Goal: Task Accomplishment & Management: Manage account settings

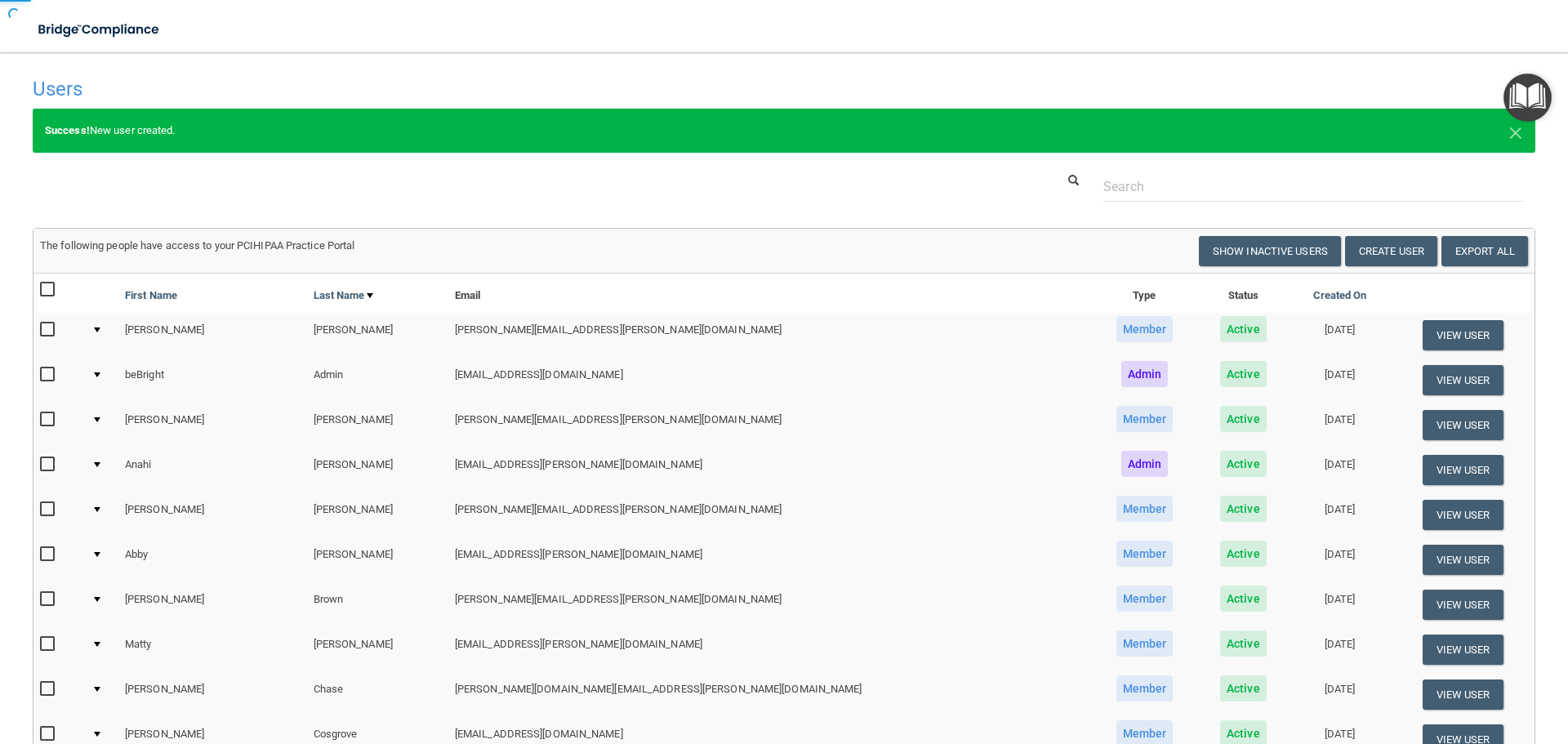
select select "20"
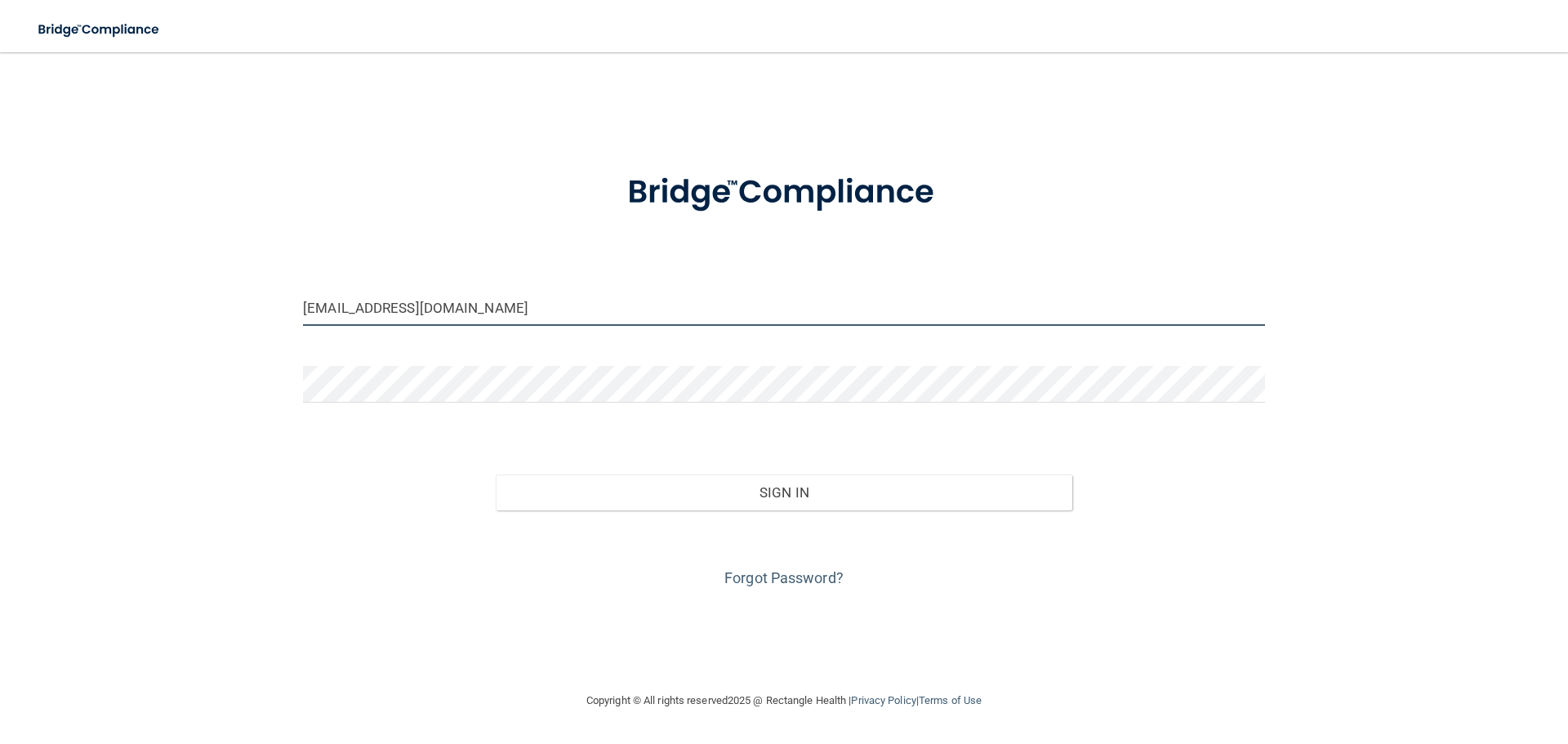
click at [414, 326] on input "[EMAIL_ADDRESS][DOMAIN_NAME]" at bounding box center [784, 308] width 962 height 37
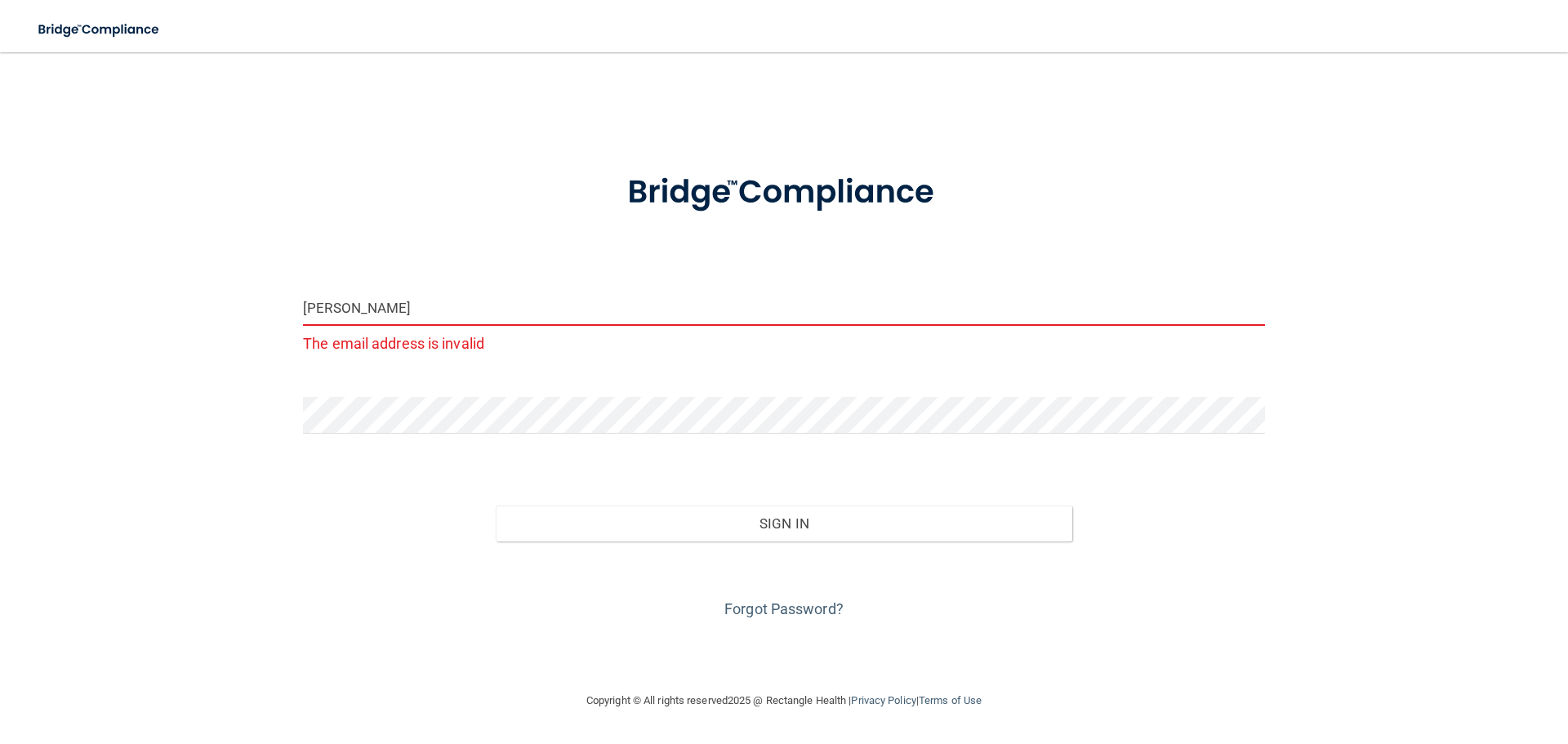
type input "[PERSON_NAME][EMAIL_ADDRESS][PERSON_NAME][DOMAIN_NAME]"
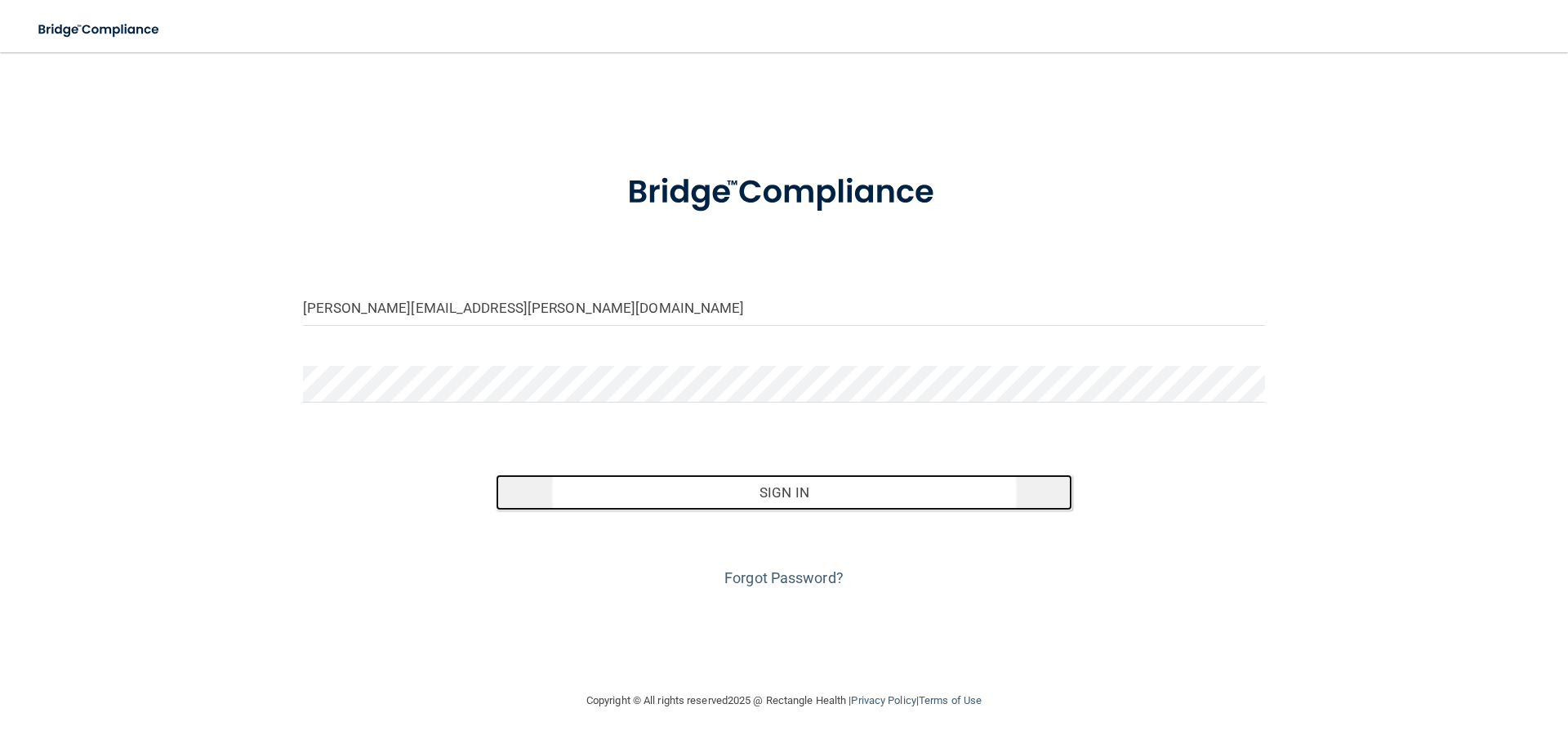
click at [579, 483] on button "Sign In" at bounding box center [784, 492] width 577 height 36
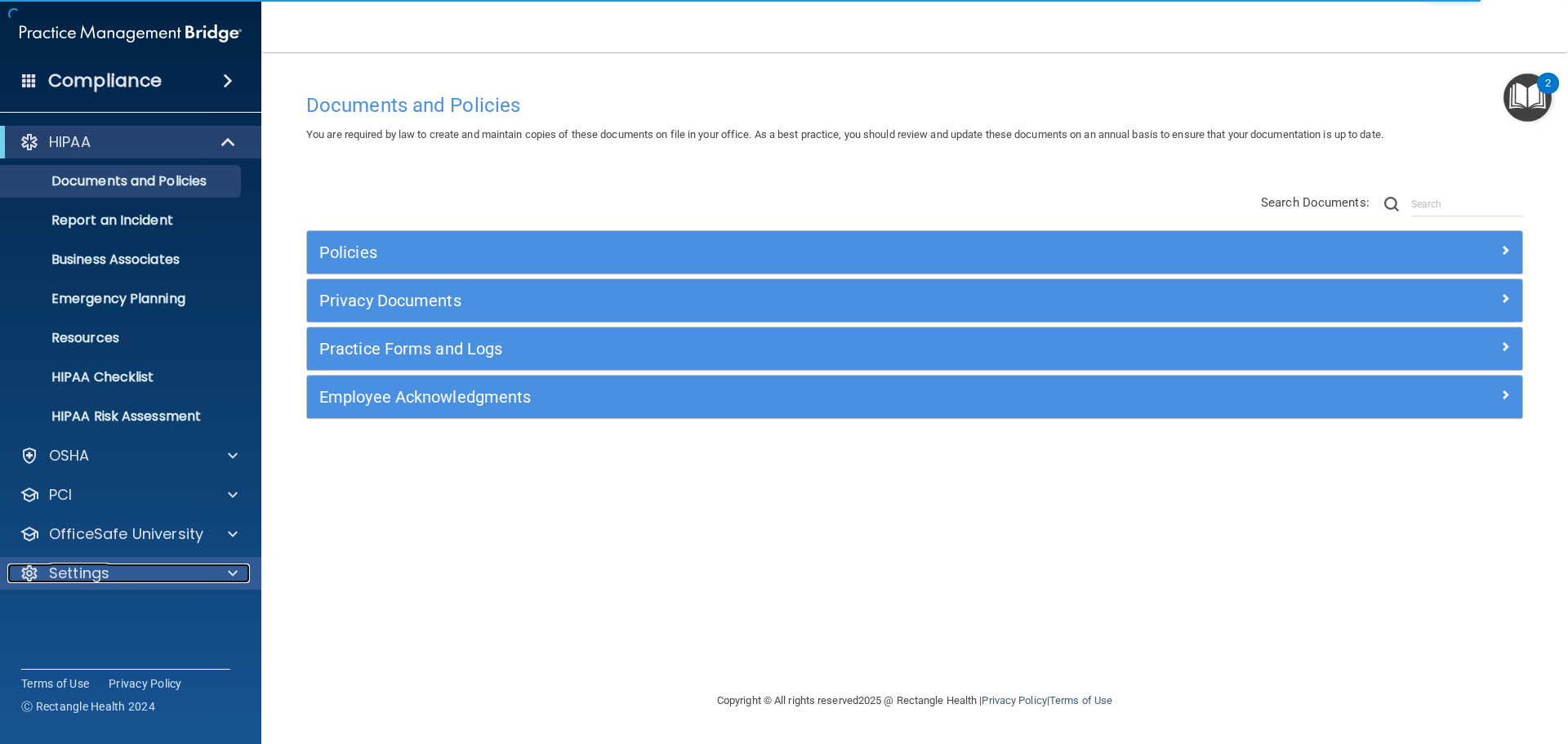
click at [212, 572] on div at bounding box center [230, 573] width 41 height 19
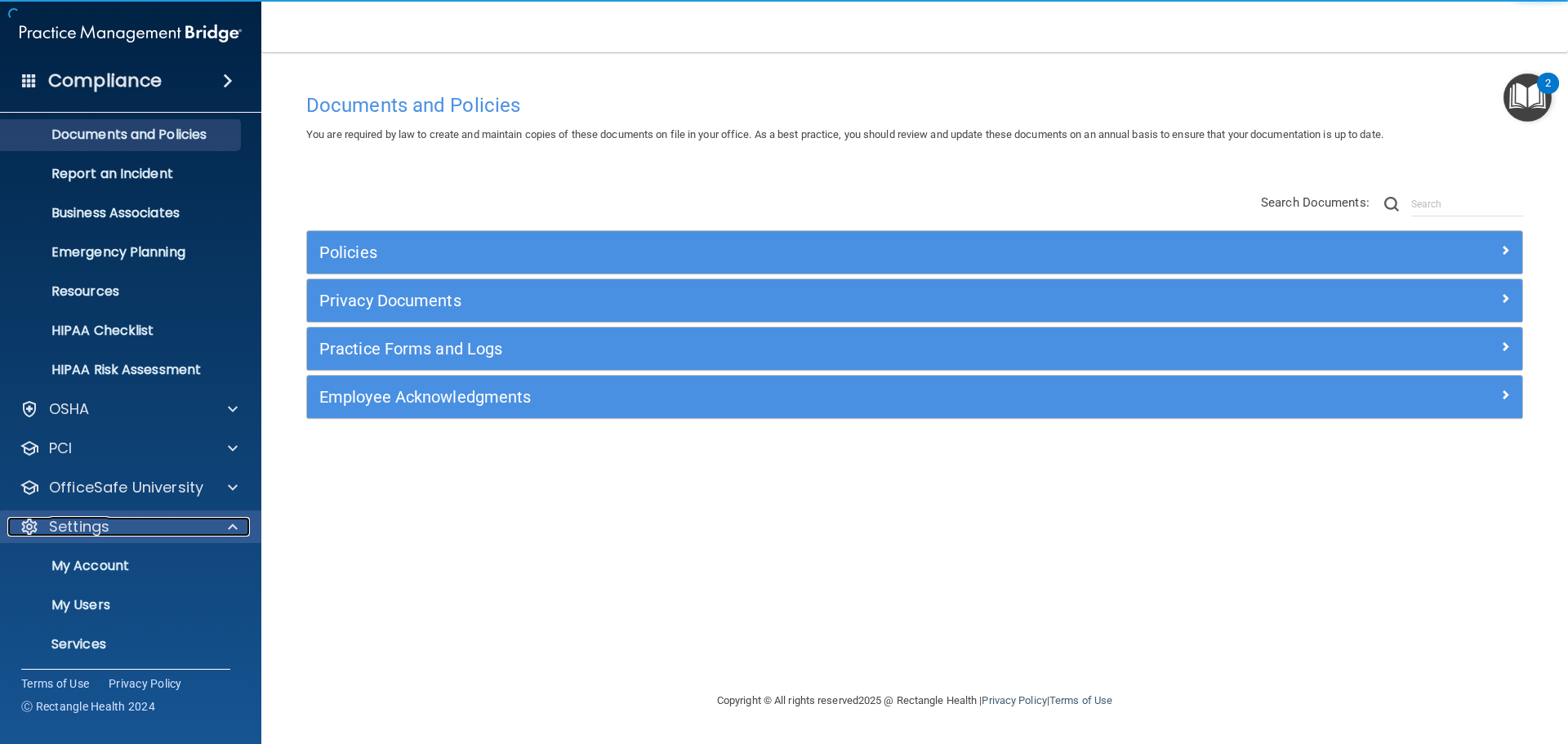
scroll to position [90, 0]
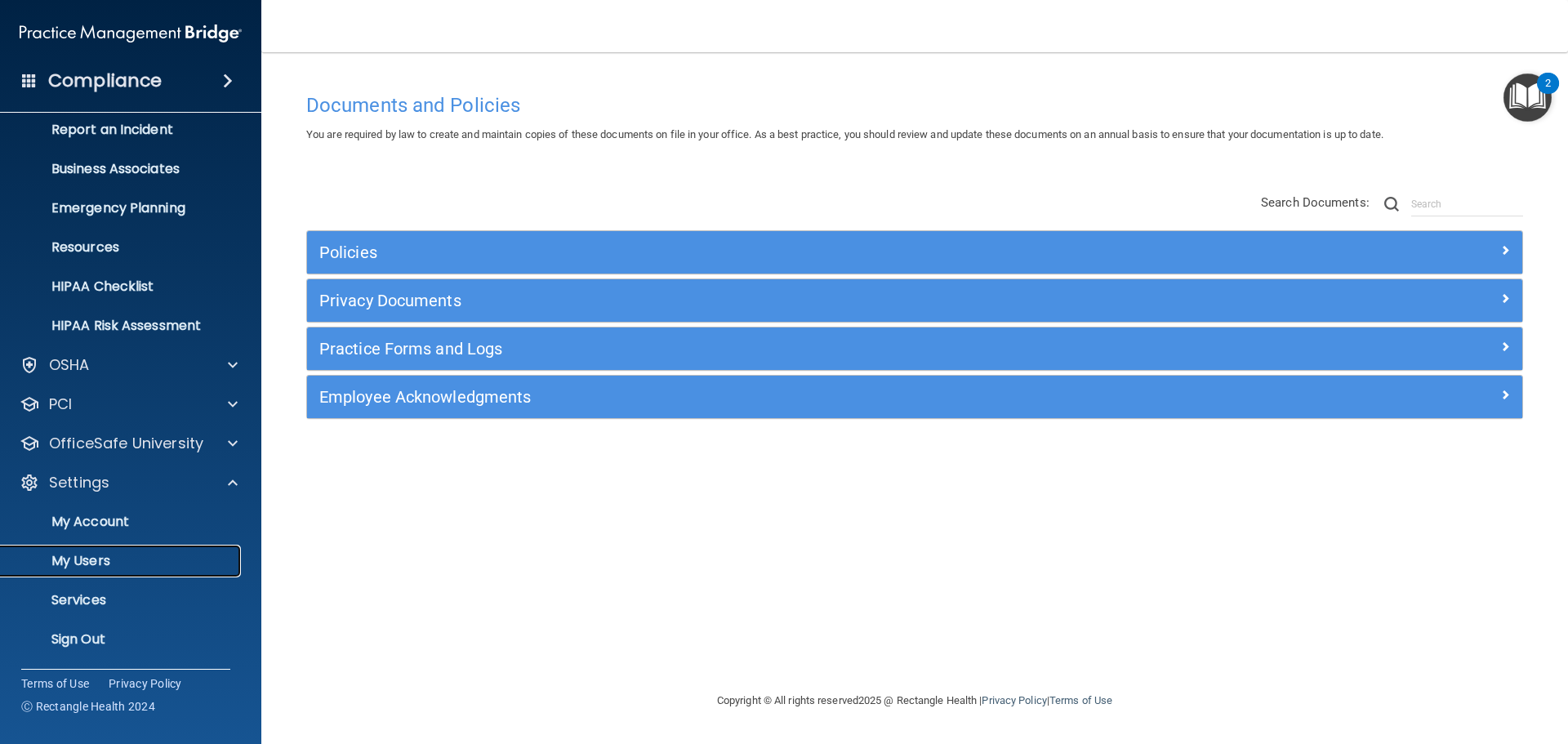
click at [151, 563] on p "My Users" at bounding box center [122, 561] width 222 height 17
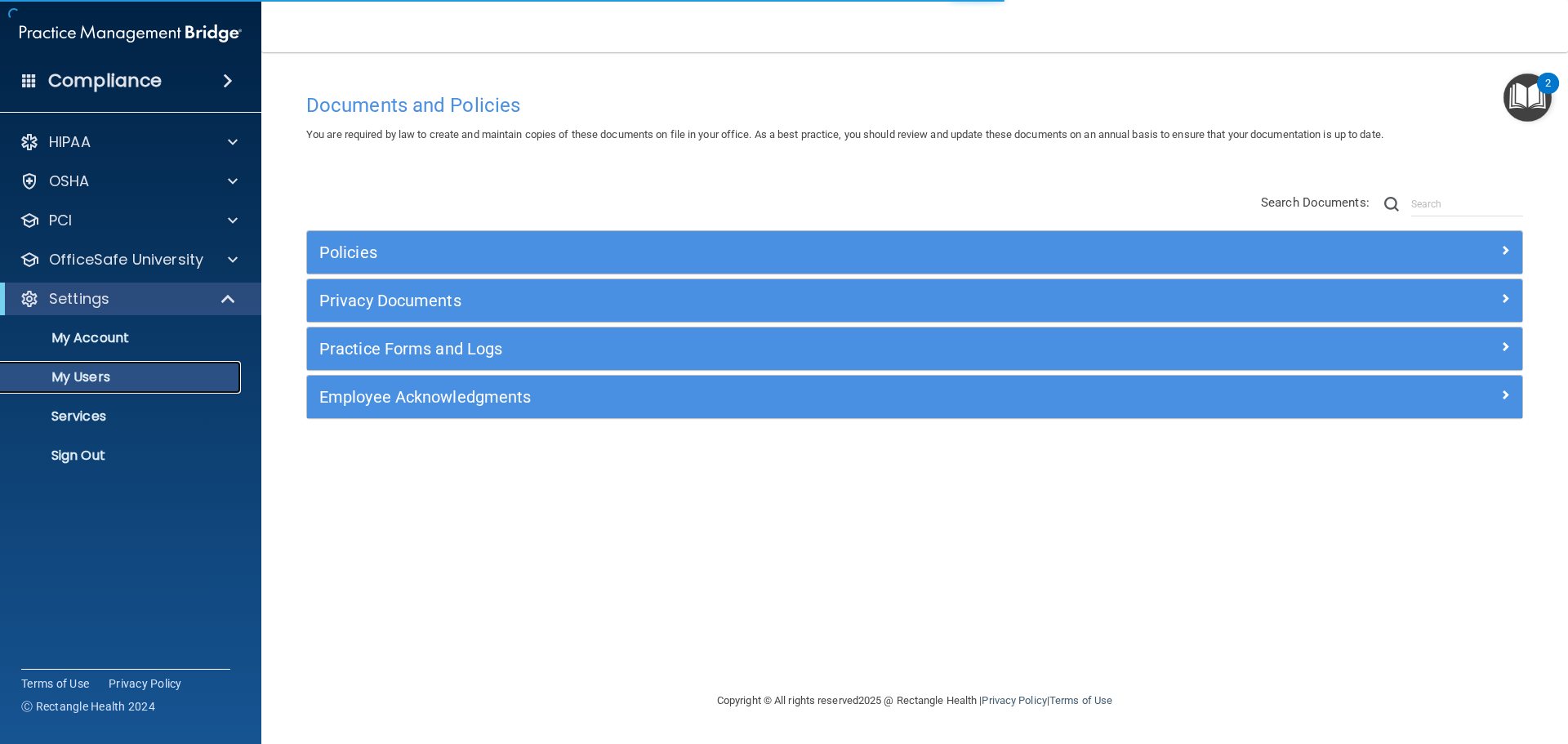
select select "20"
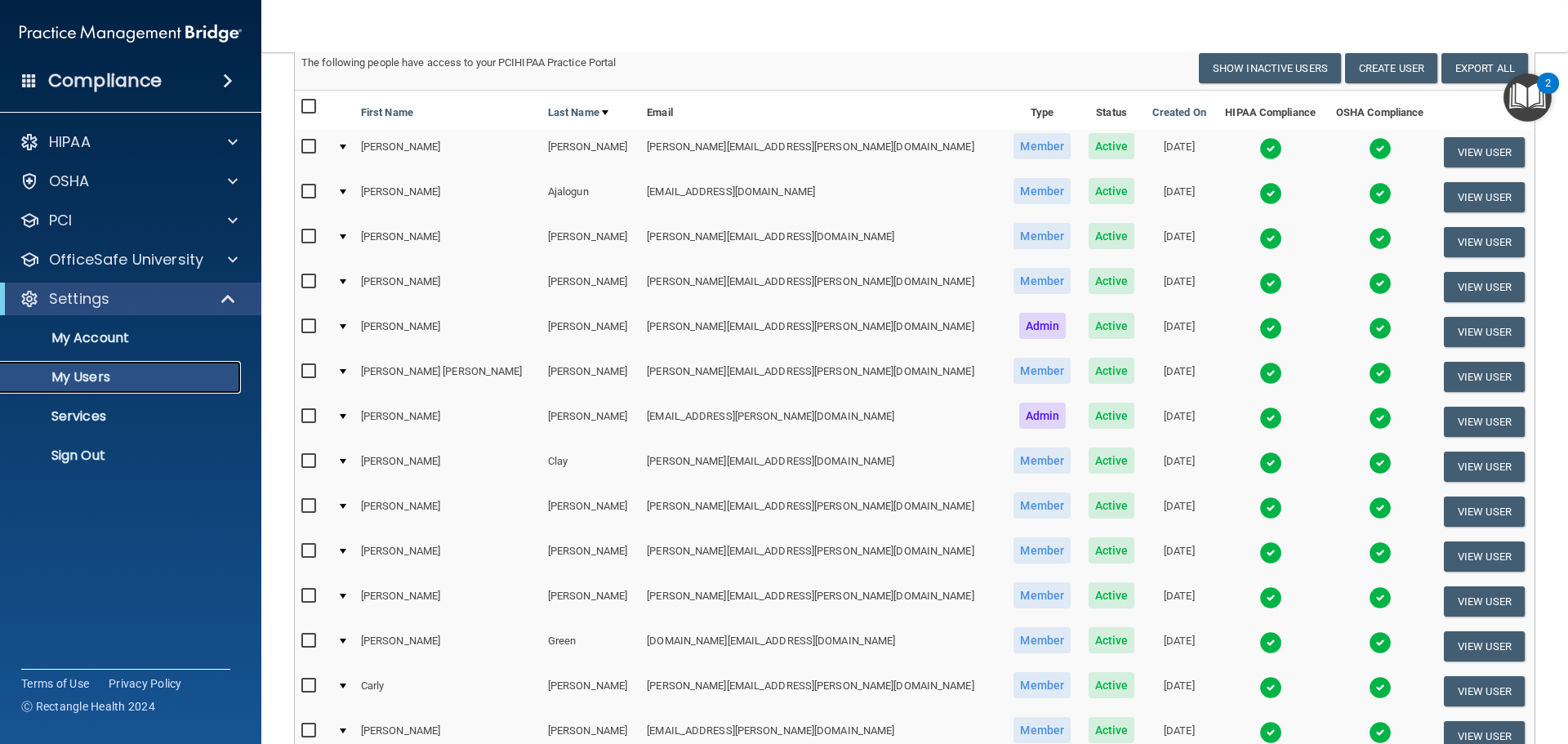
scroll to position [245, 0]
